Goal: Navigation & Orientation: Find specific page/section

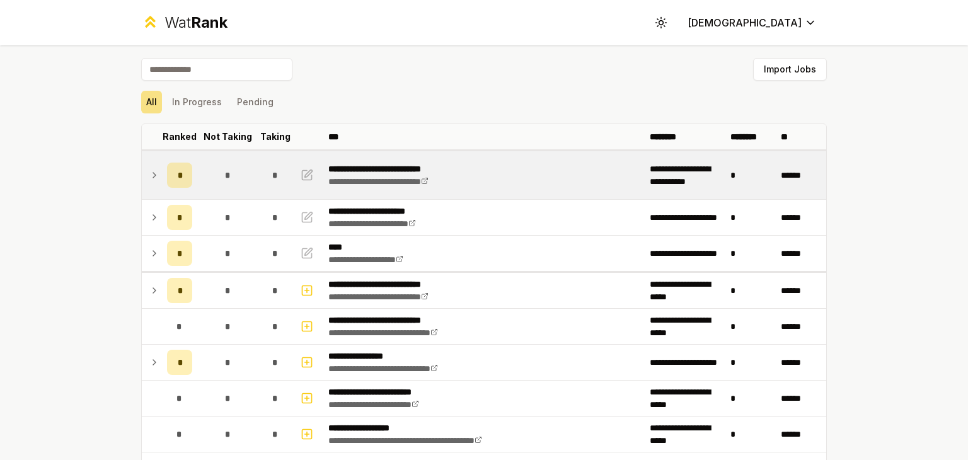
click at [149, 177] on icon at bounding box center [154, 175] width 10 height 15
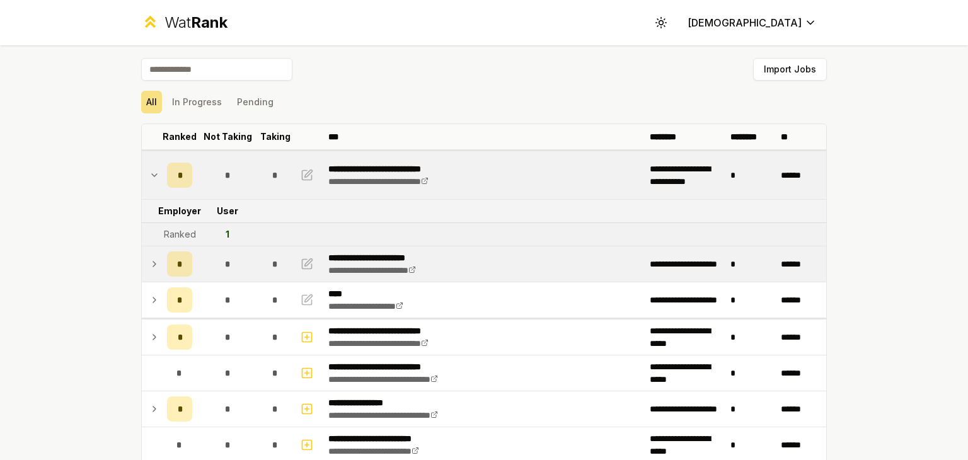
click at [149, 265] on icon at bounding box center [154, 263] width 10 height 15
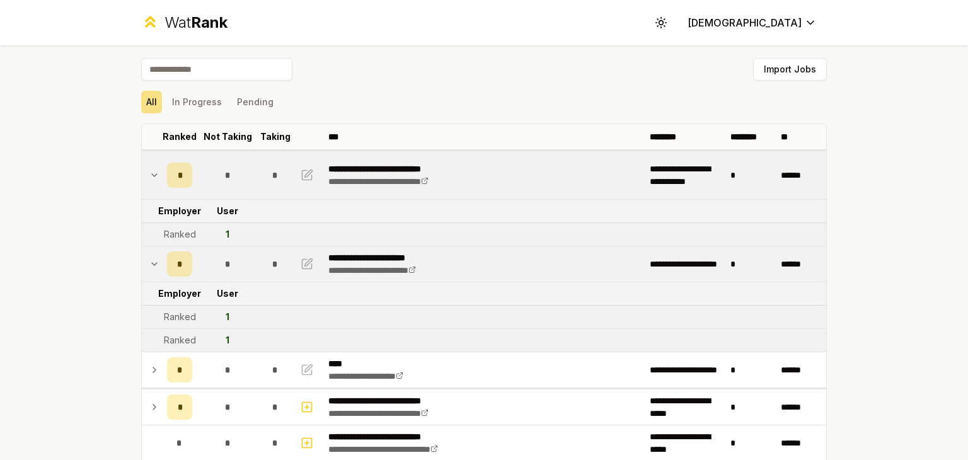
click at [149, 265] on icon at bounding box center [154, 263] width 10 height 15
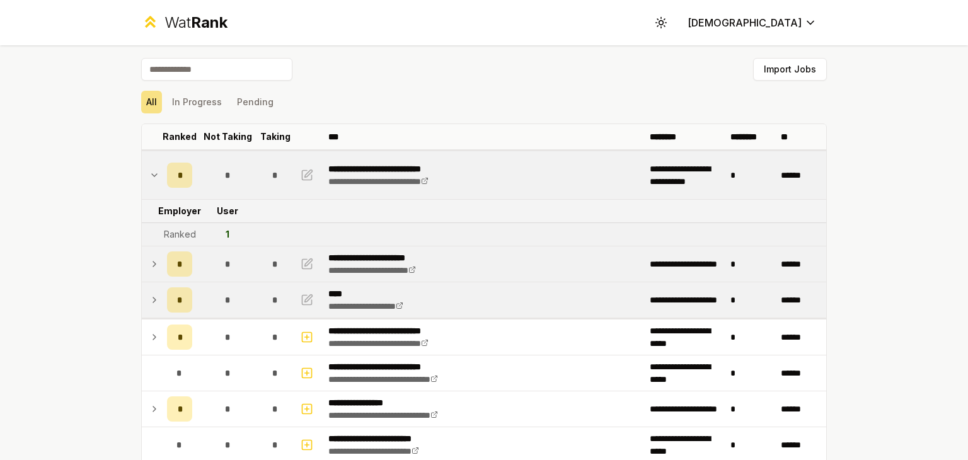
click at [151, 296] on icon at bounding box center [154, 299] width 10 height 15
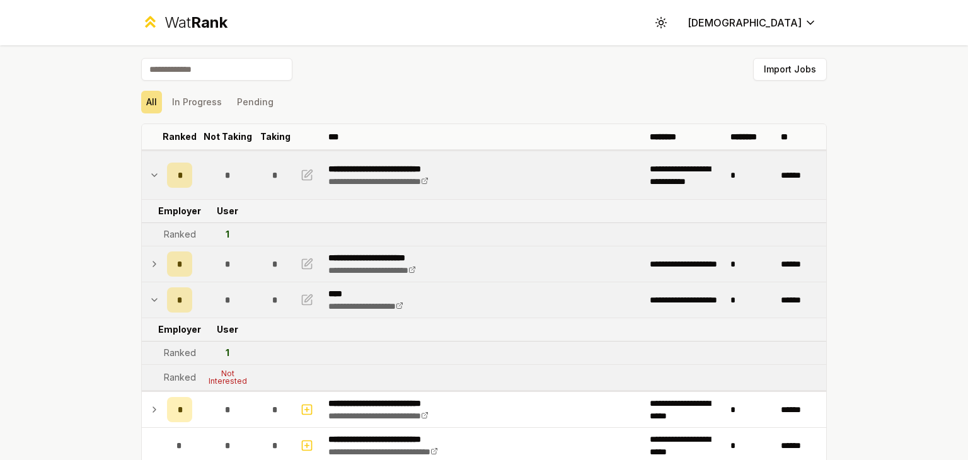
click at [151, 296] on icon at bounding box center [154, 299] width 10 height 15
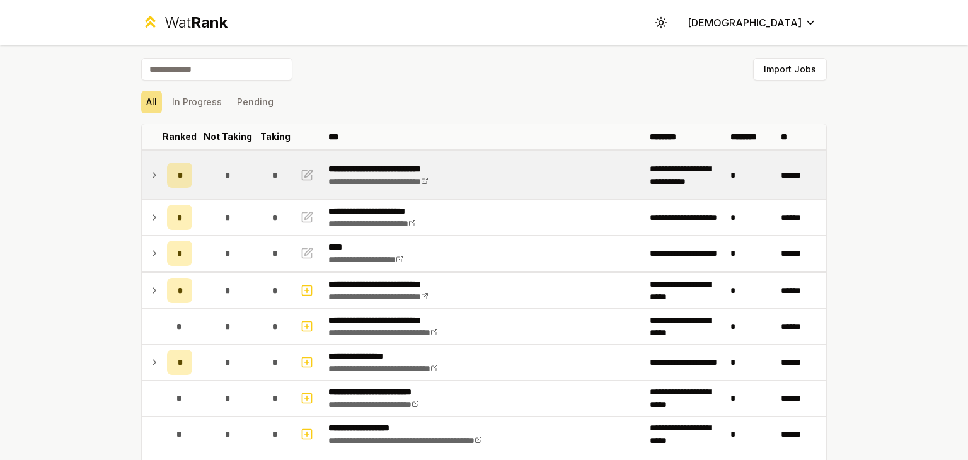
click at [149, 179] on icon at bounding box center [154, 175] width 10 height 15
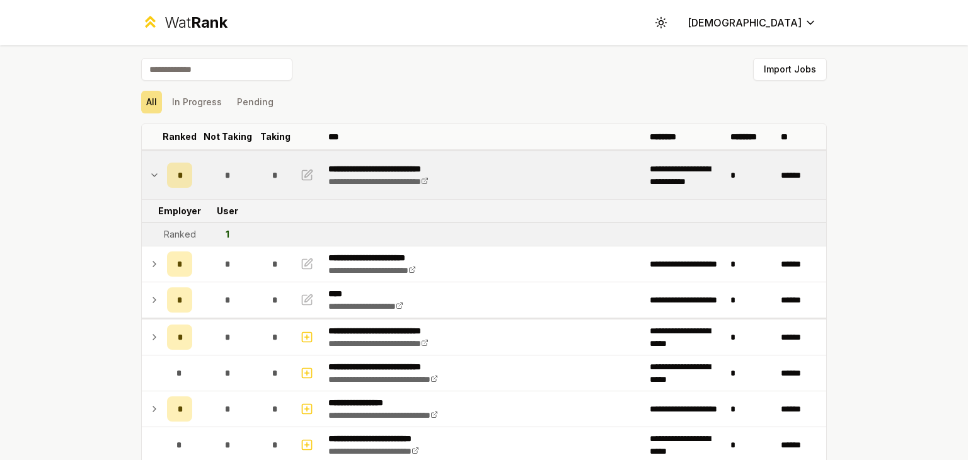
click at [149, 179] on icon at bounding box center [154, 175] width 10 height 15
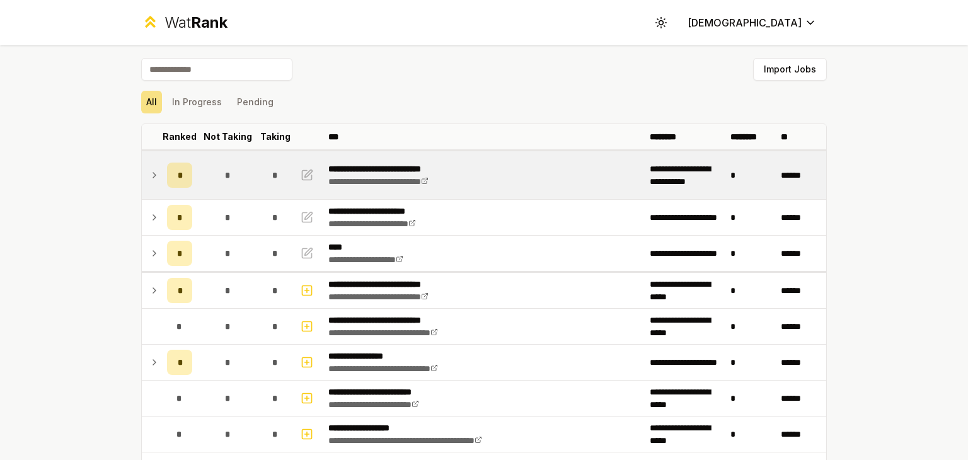
click at [149, 179] on icon at bounding box center [154, 175] width 10 height 15
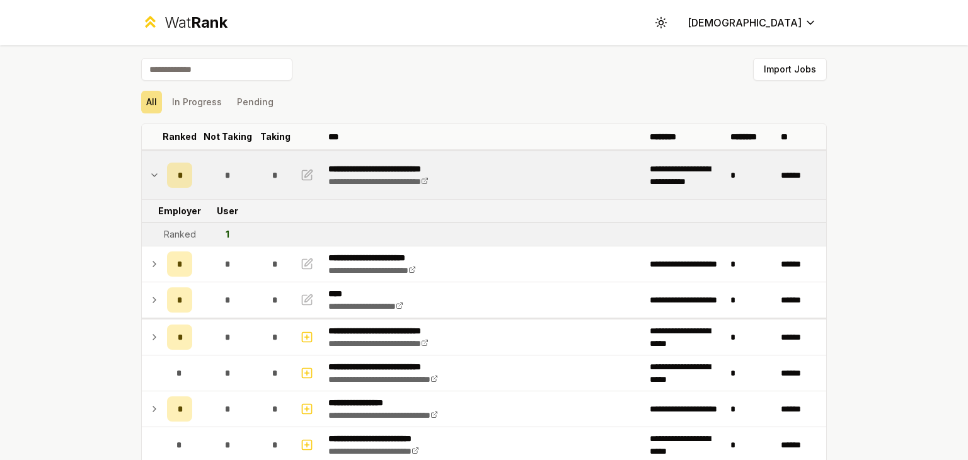
click at [149, 179] on icon at bounding box center [154, 175] width 10 height 15
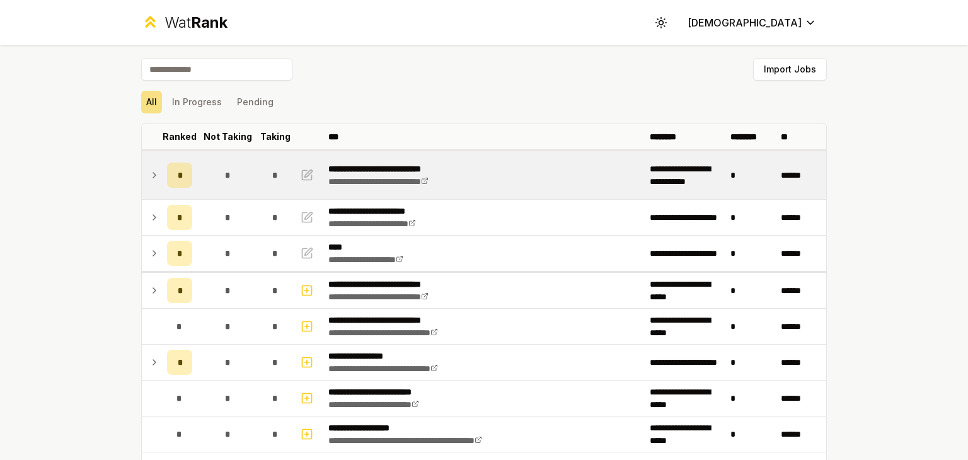
click at [149, 161] on td at bounding box center [152, 175] width 20 height 48
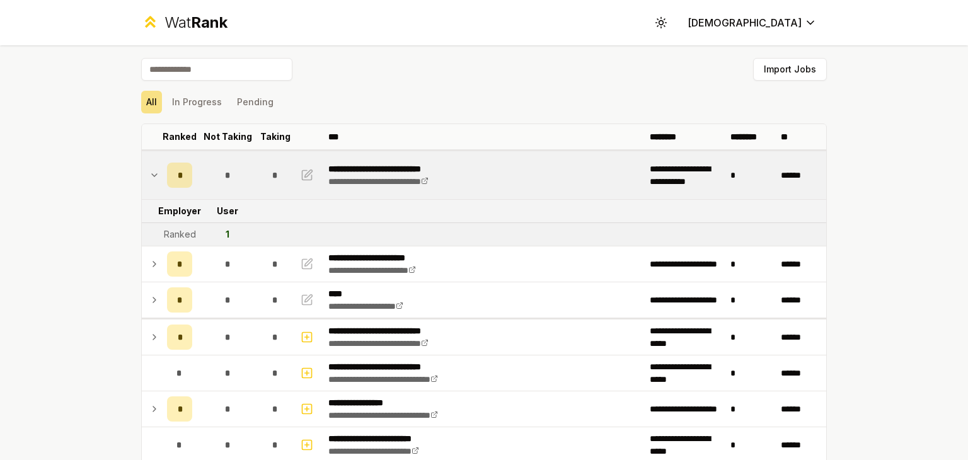
click at [149, 161] on td at bounding box center [152, 175] width 20 height 48
